Goal: Entertainment & Leisure: Consume media (video, audio)

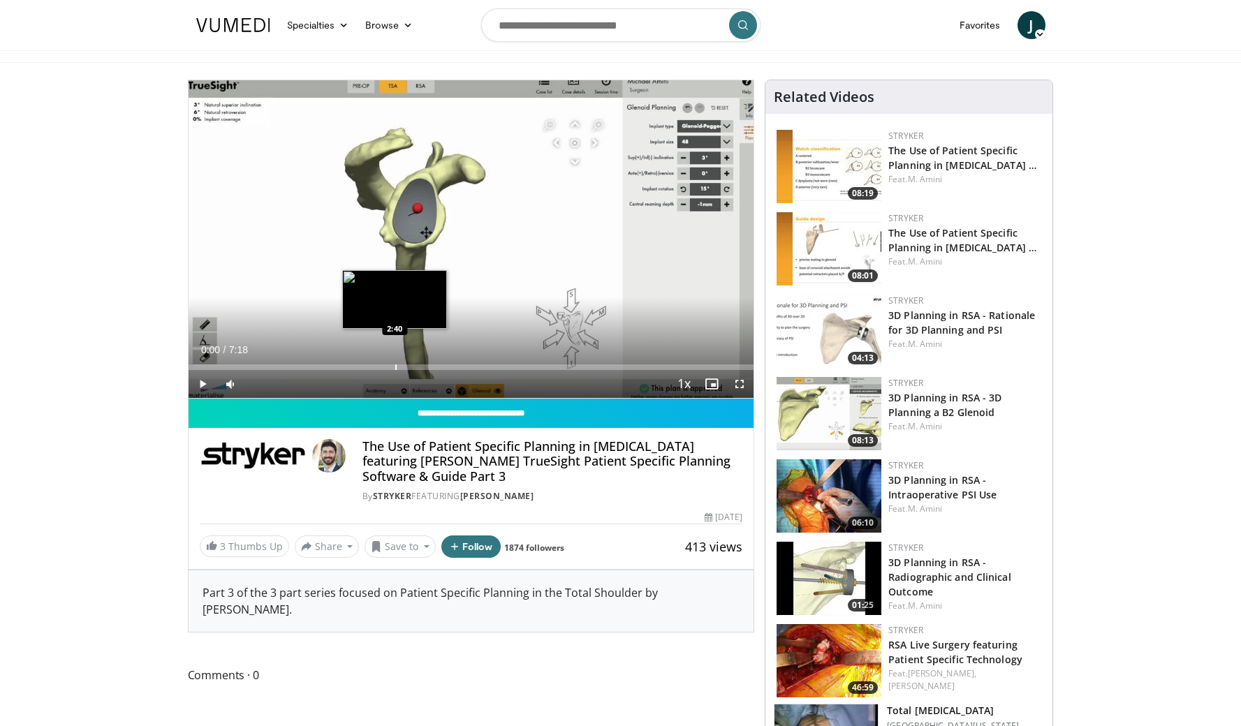
click at [395, 365] on div "Progress Bar" at bounding box center [395, 368] width 1 height 6
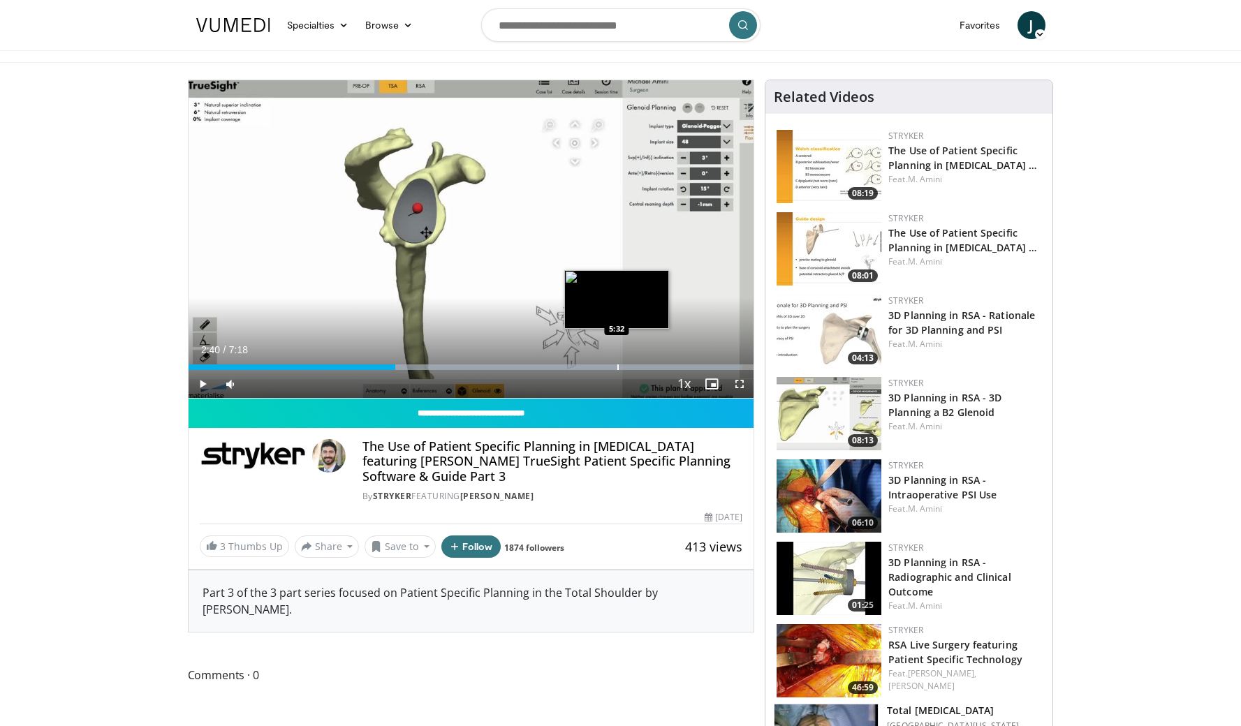
click at [617, 368] on div "Progress Bar" at bounding box center [617, 368] width 1 height 6
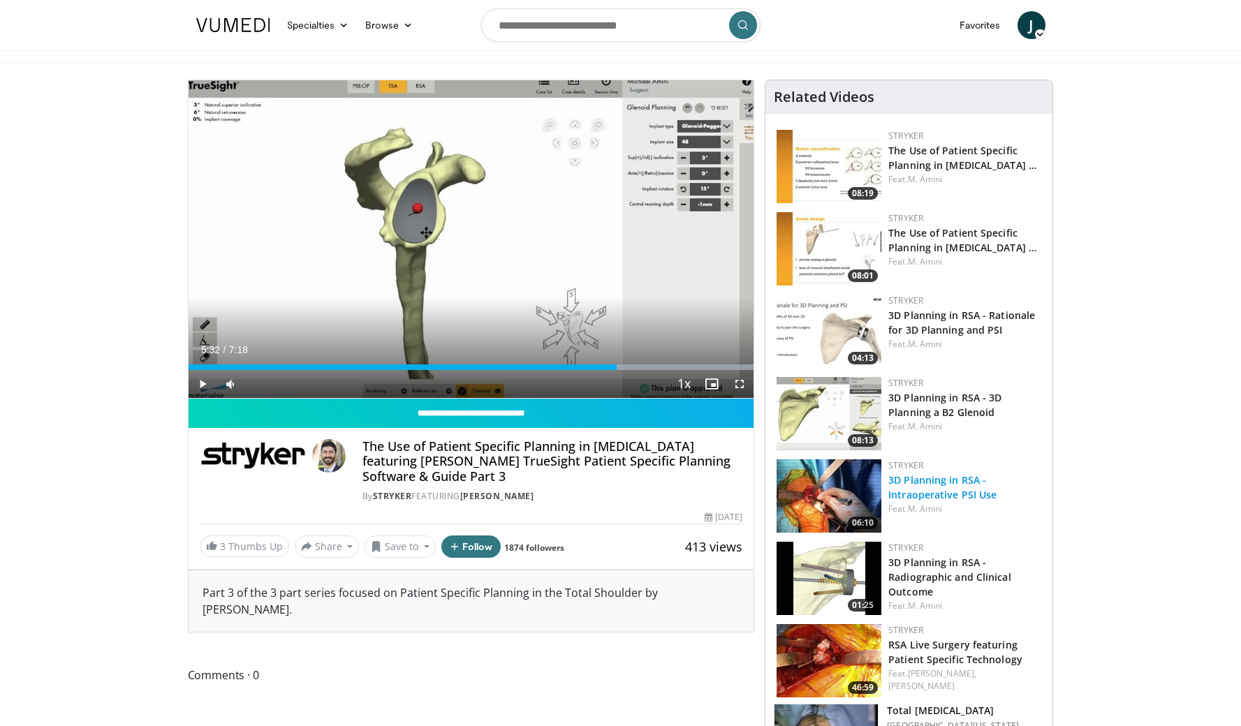
click at [935, 482] on link "3D Planning in RSA - Intraoperative PSI Use" at bounding box center [942, 487] width 108 height 28
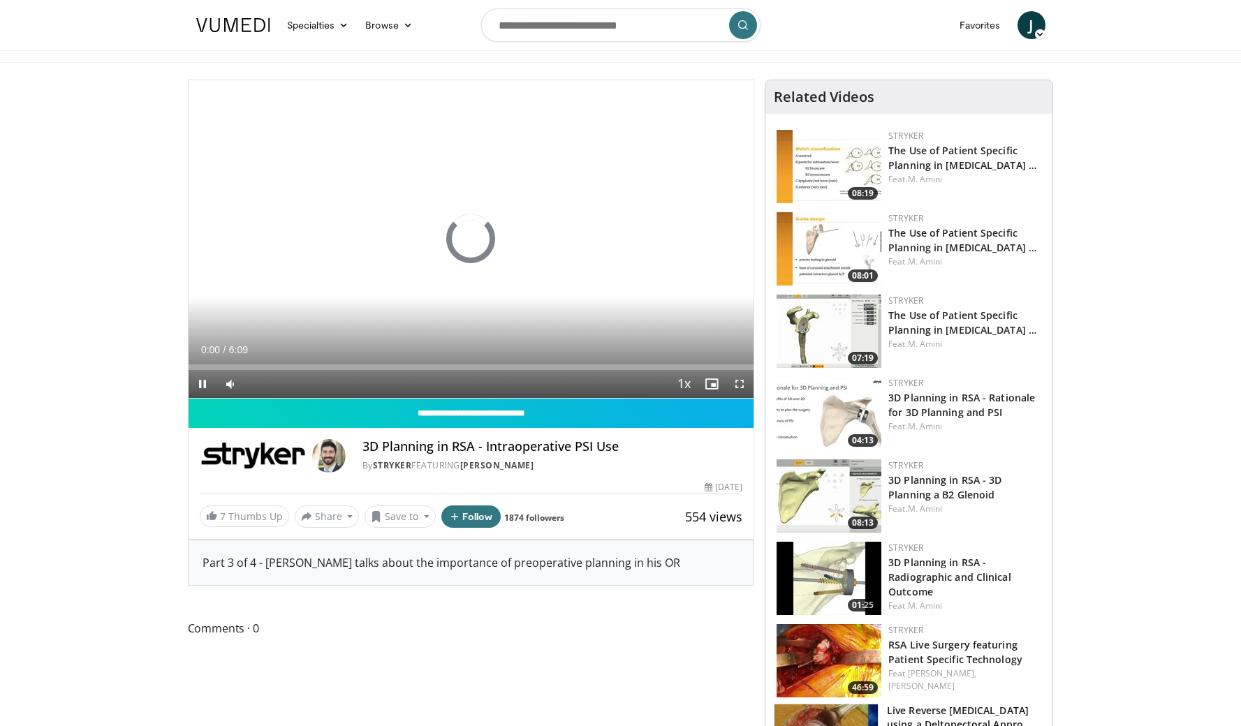
click at [742, 383] on span "Video Player" at bounding box center [740, 384] width 28 height 28
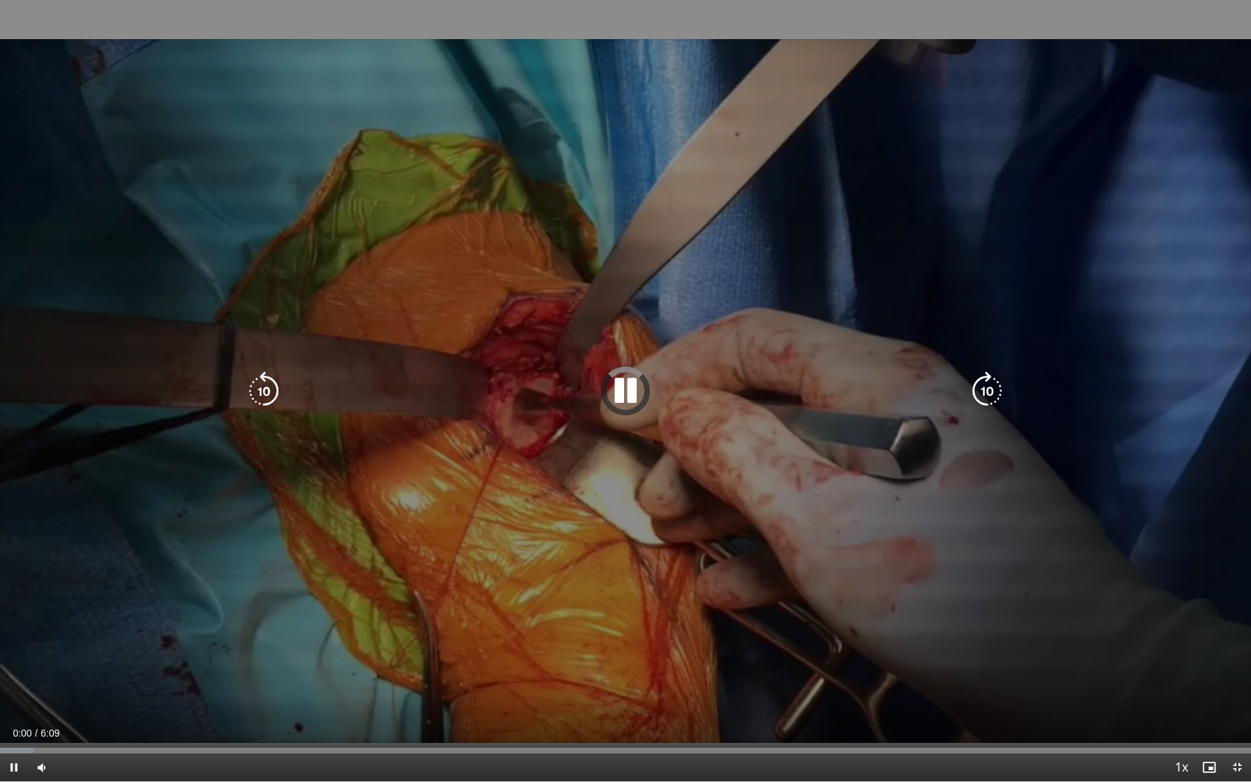
click at [629, 387] on icon "Video Player" at bounding box center [625, 391] width 39 height 39
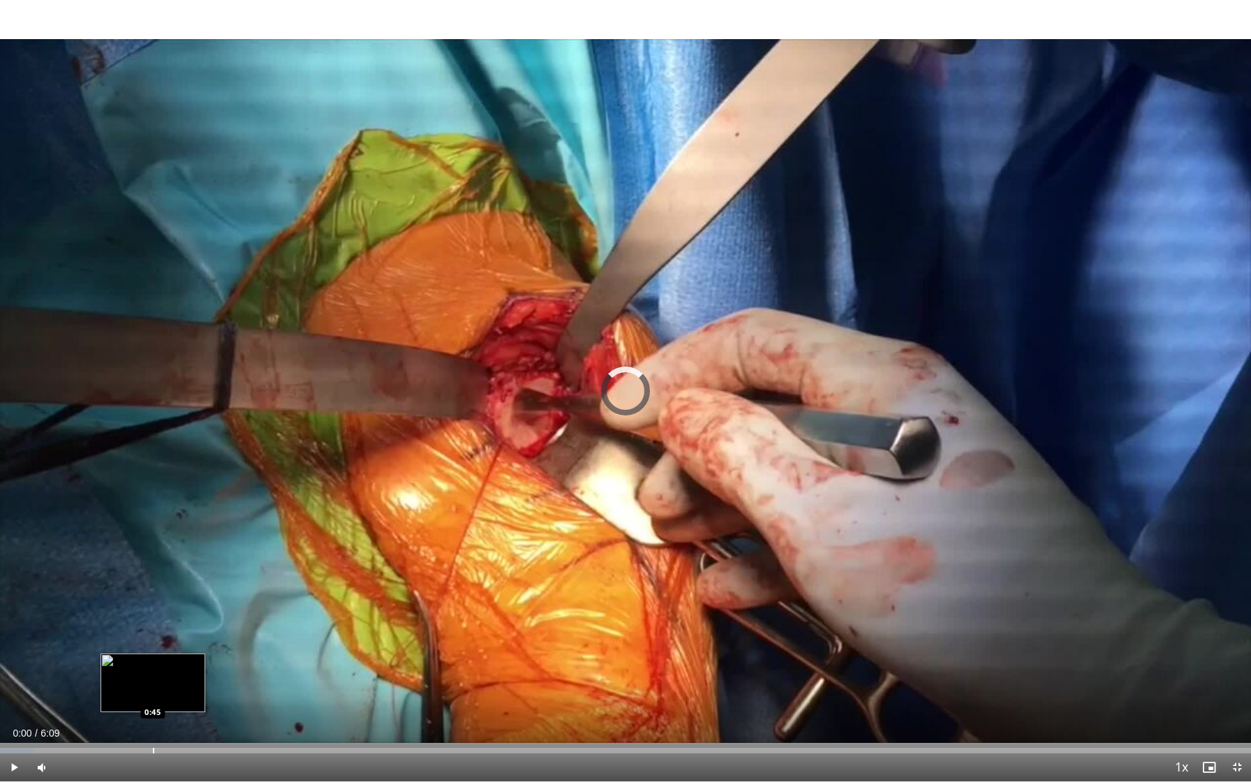
click at [154, 726] on div "Loaded : 2.69% 0:00 0:45" at bounding box center [625, 746] width 1251 height 13
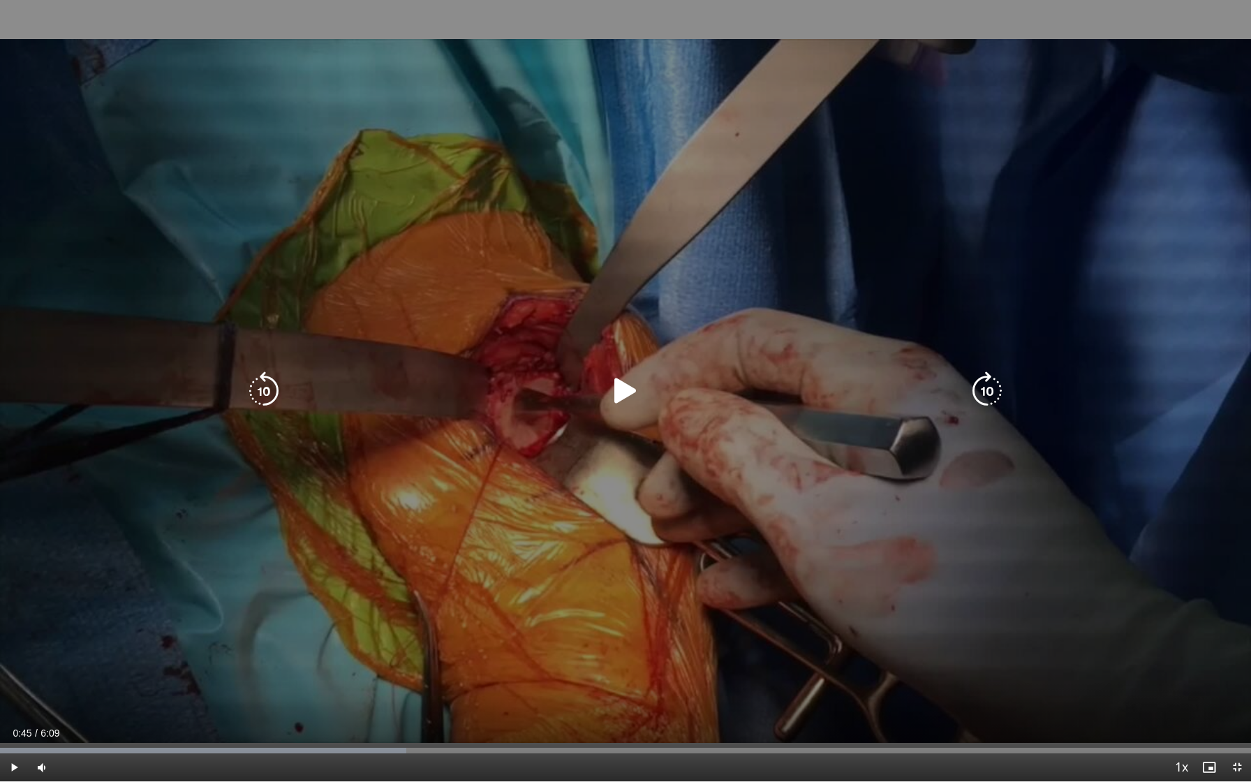
click at [628, 391] on icon "Video Player" at bounding box center [625, 391] width 39 height 39
click at [629, 400] on icon "Video Player" at bounding box center [625, 391] width 39 height 39
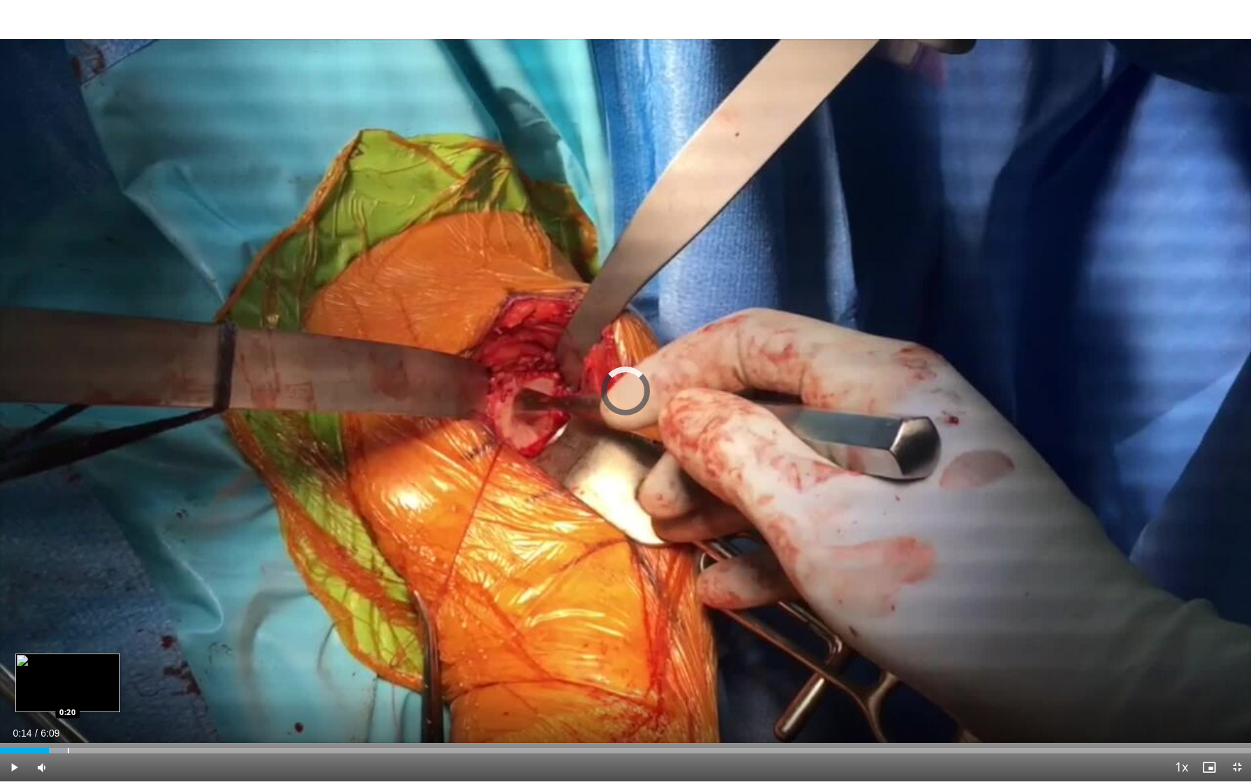
click at [68, 726] on div "Loaded : 5.40% 0:14 0:20" at bounding box center [625, 746] width 1251 height 13
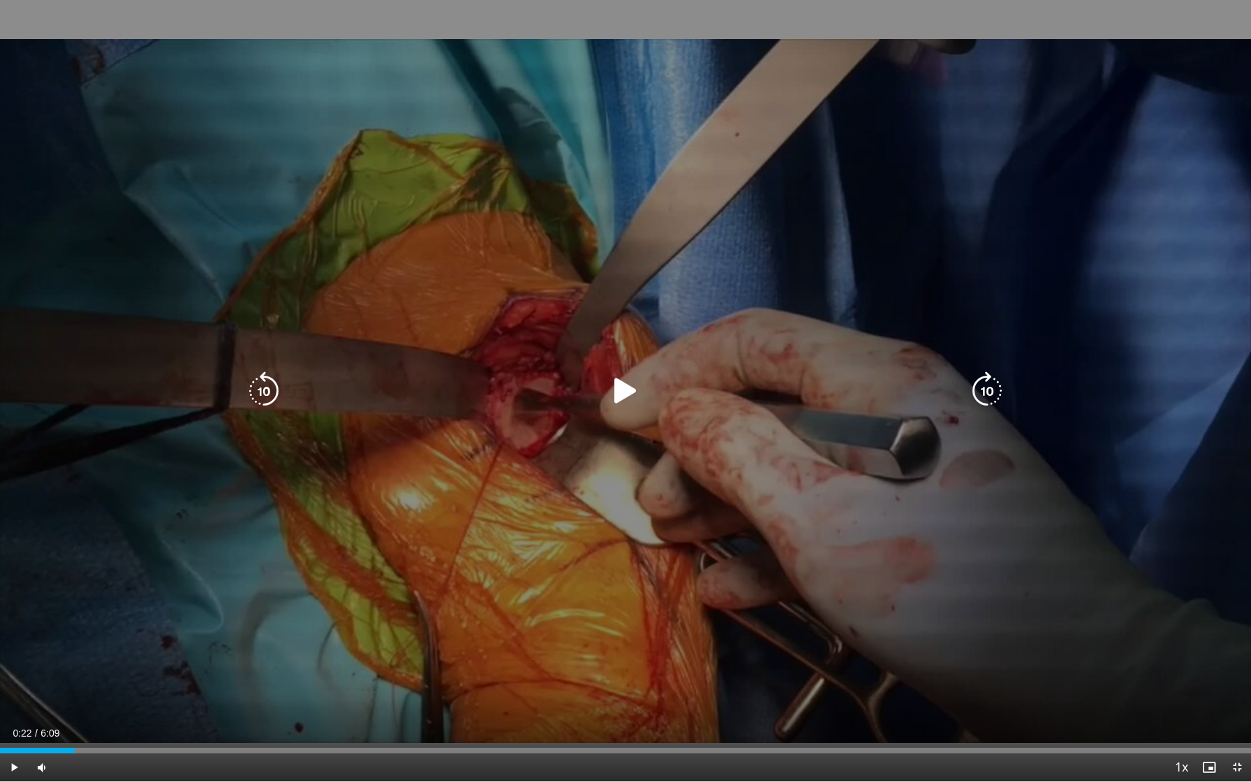
click at [632, 396] on icon "Video Player" at bounding box center [625, 391] width 39 height 39
click at [982, 399] on icon "Video Player" at bounding box center [987, 391] width 39 height 39
click at [984, 393] on icon "Video Player" at bounding box center [987, 391] width 39 height 39
click at [270, 388] on icon "Video Player" at bounding box center [263, 391] width 39 height 39
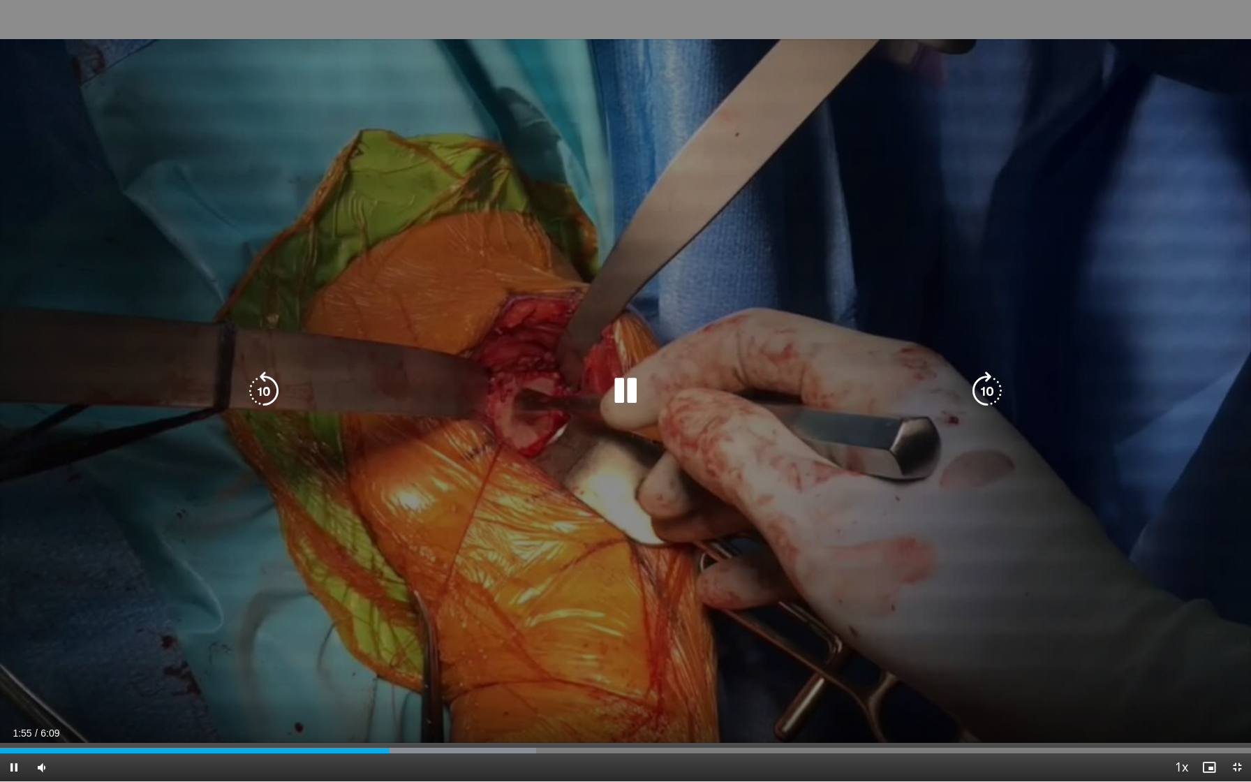
click at [996, 388] on icon "Video Player" at bounding box center [987, 391] width 39 height 39
click at [989, 390] on icon "Video Player" at bounding box center [987, 391] width 39 height 39
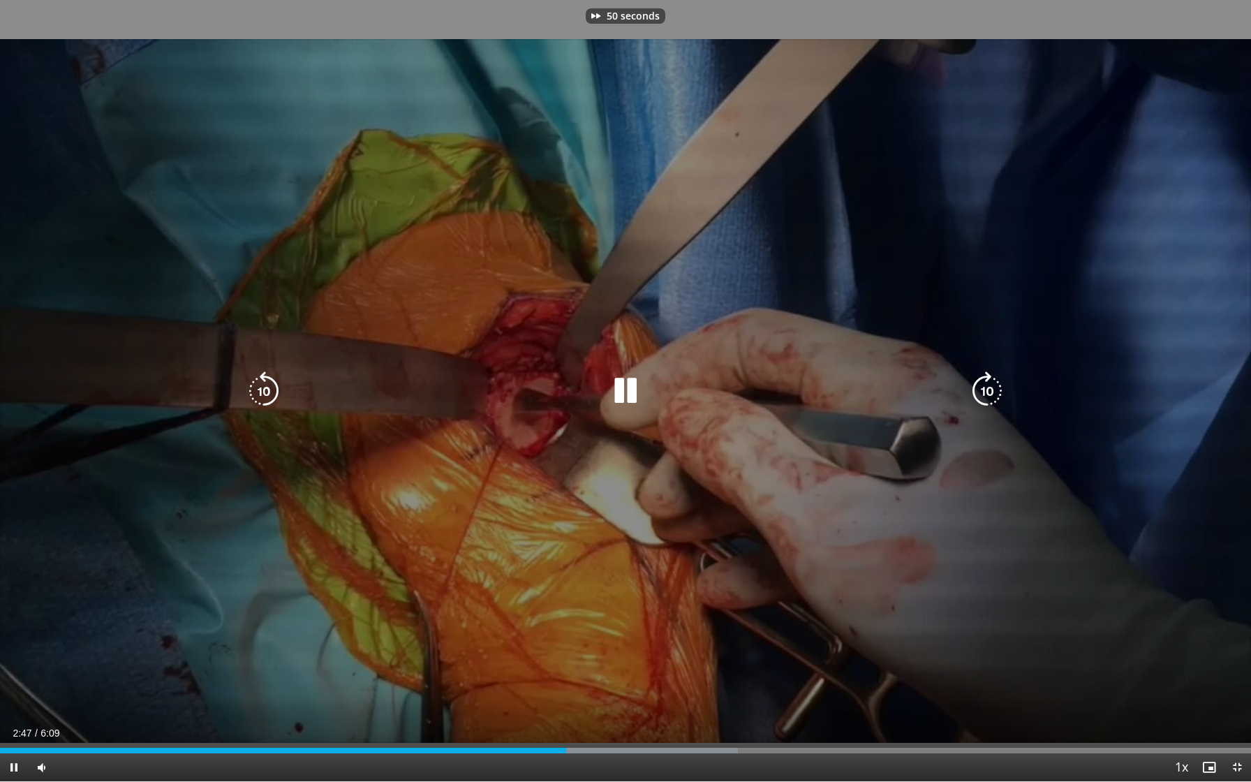
click at [989, 390] on icon "Video Player" at bounding box center [987, 391] width 39 height 39
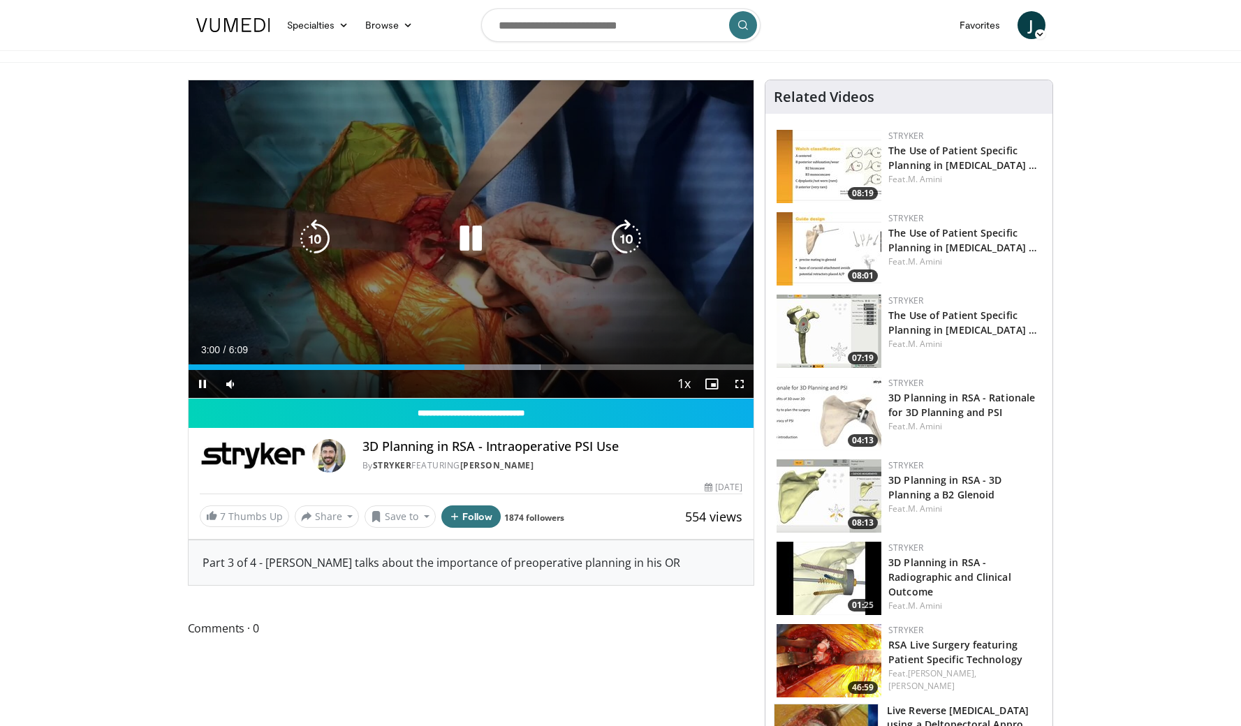
click at [464, 235] on icon "Video Player" at bounding box center [470, 238] width 39 height 39
